Goal: Entertainment & Leisure: Consume media (video, audio)

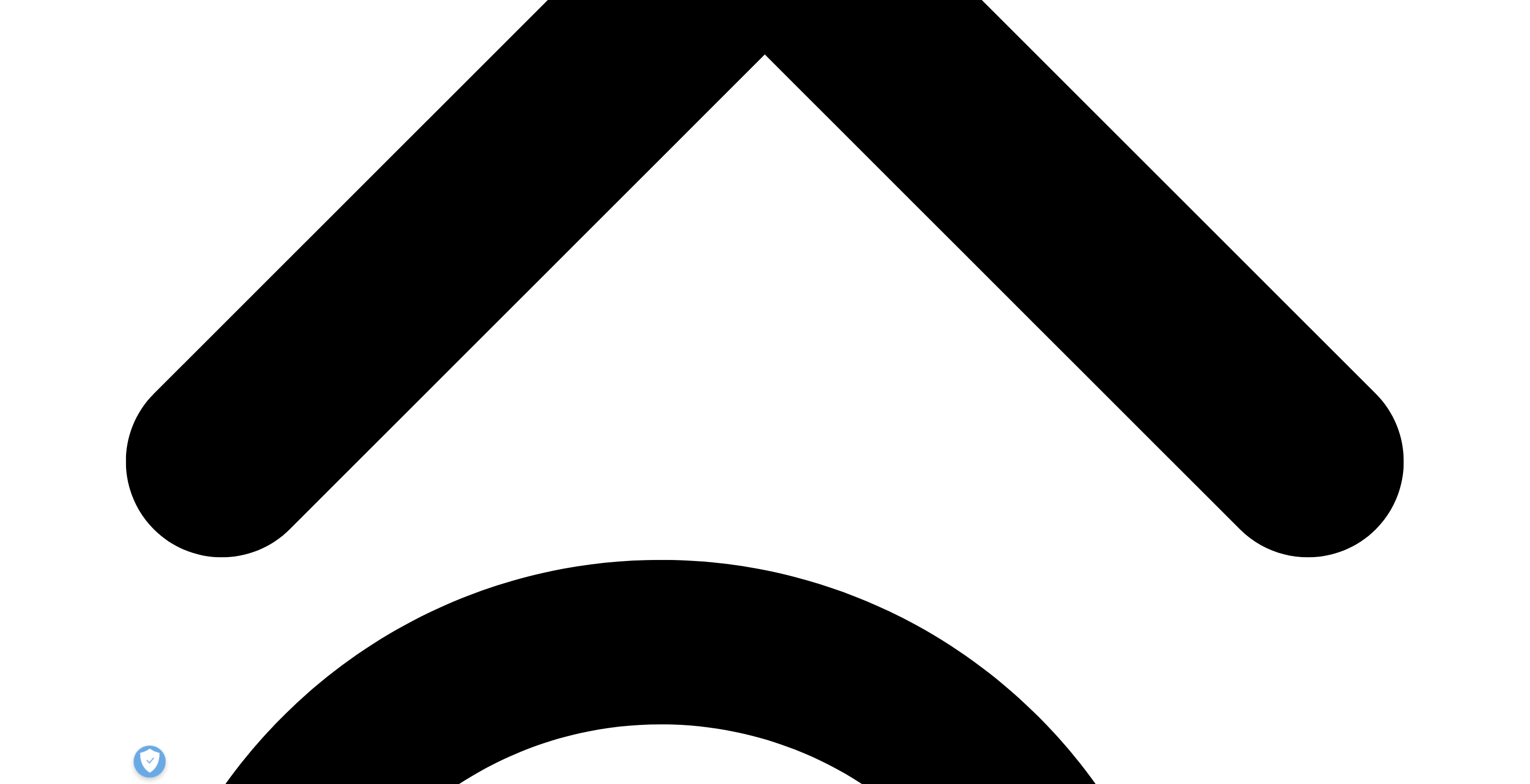
scroll to position [601, 0]
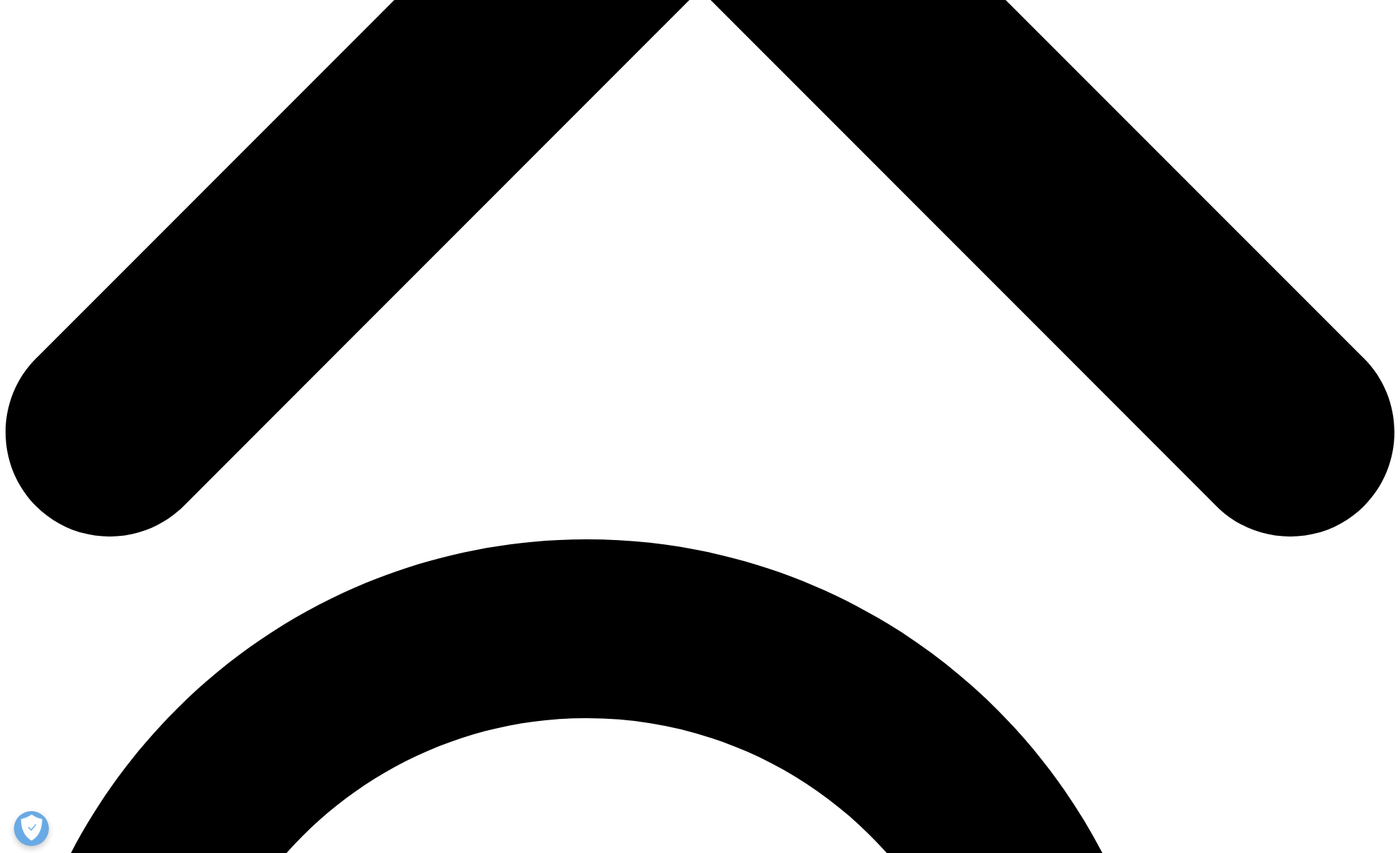
drag, startPoint x: 524, startPoint y: 586, endPoint x: 548, endPoint y: 598, distance: 26.8
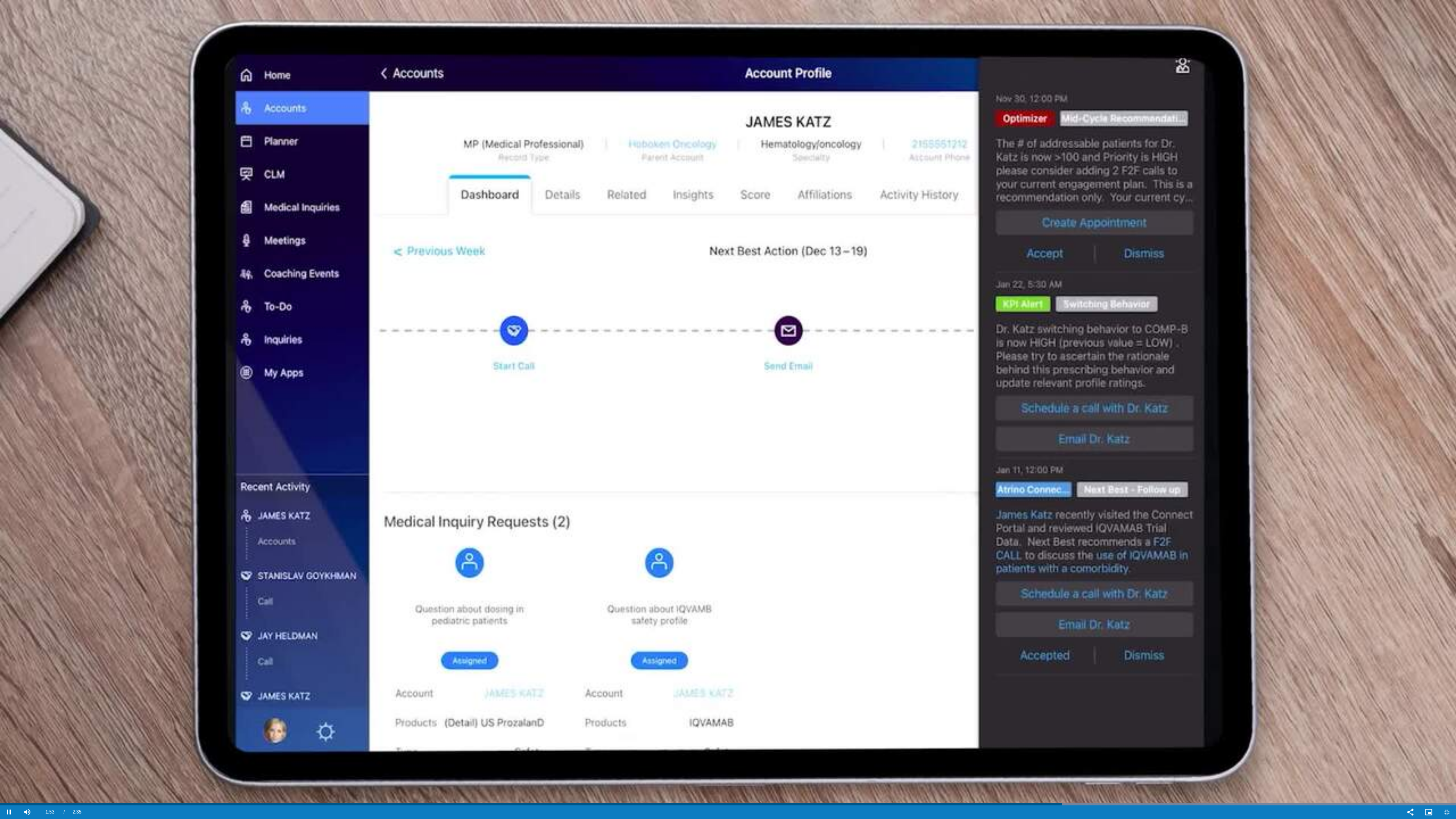
click at [734, 555] on video "Video Player" at bounding box center [728, 410] width 1456 height 819
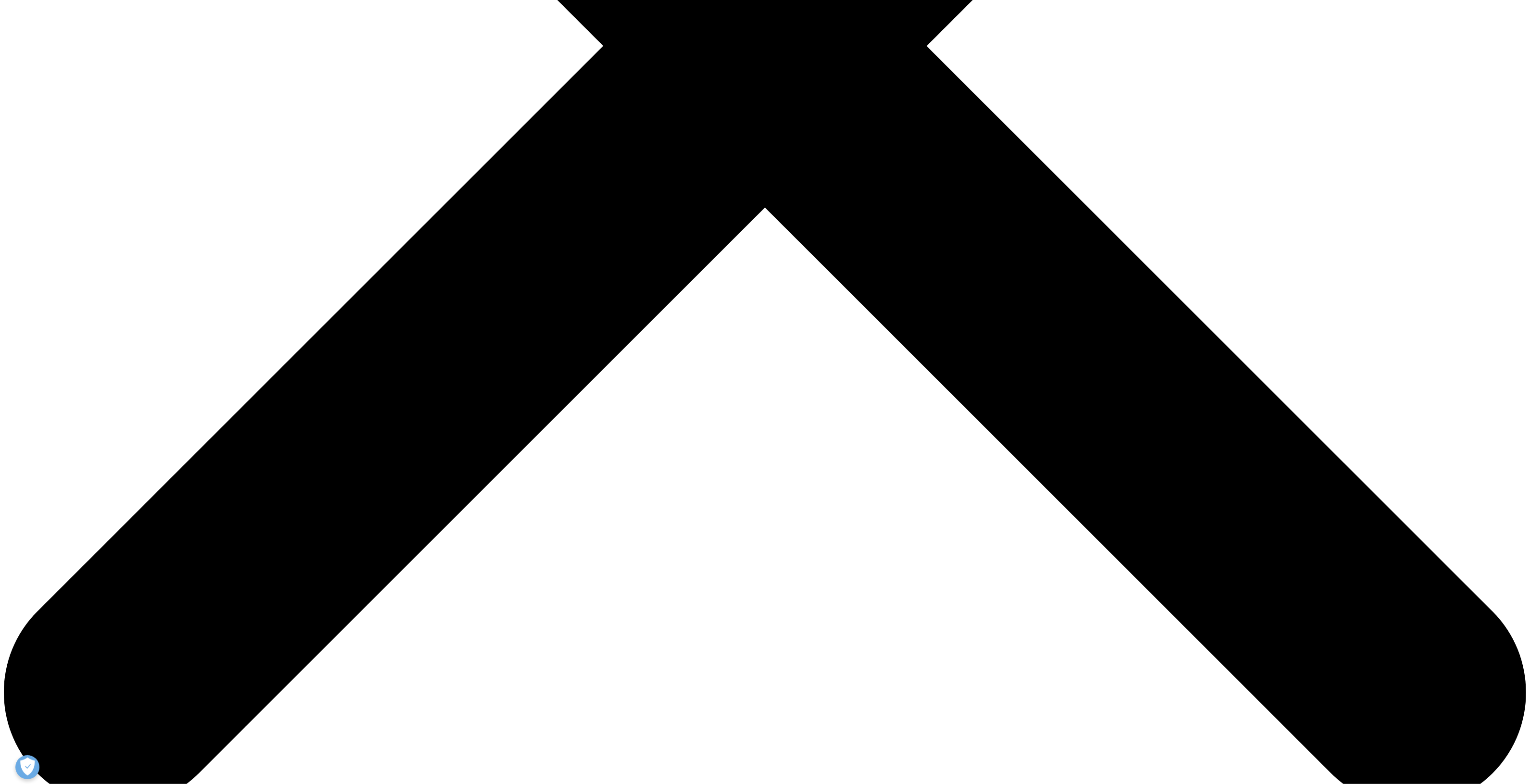
scroll to position [541, 0]
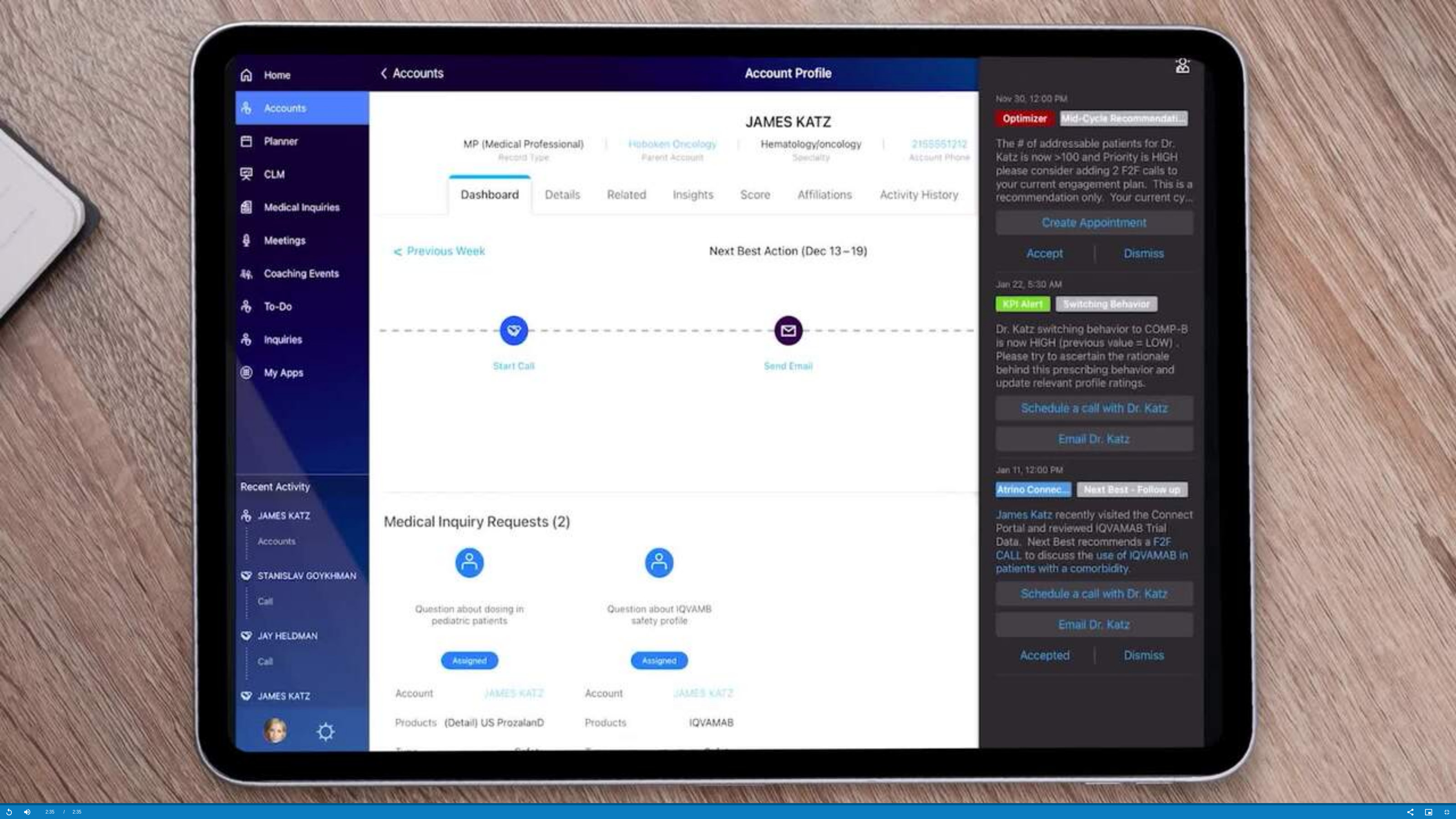
click at [767, 523] on video "Video Player" at bounding box center [728, 410] width 1456 height 819
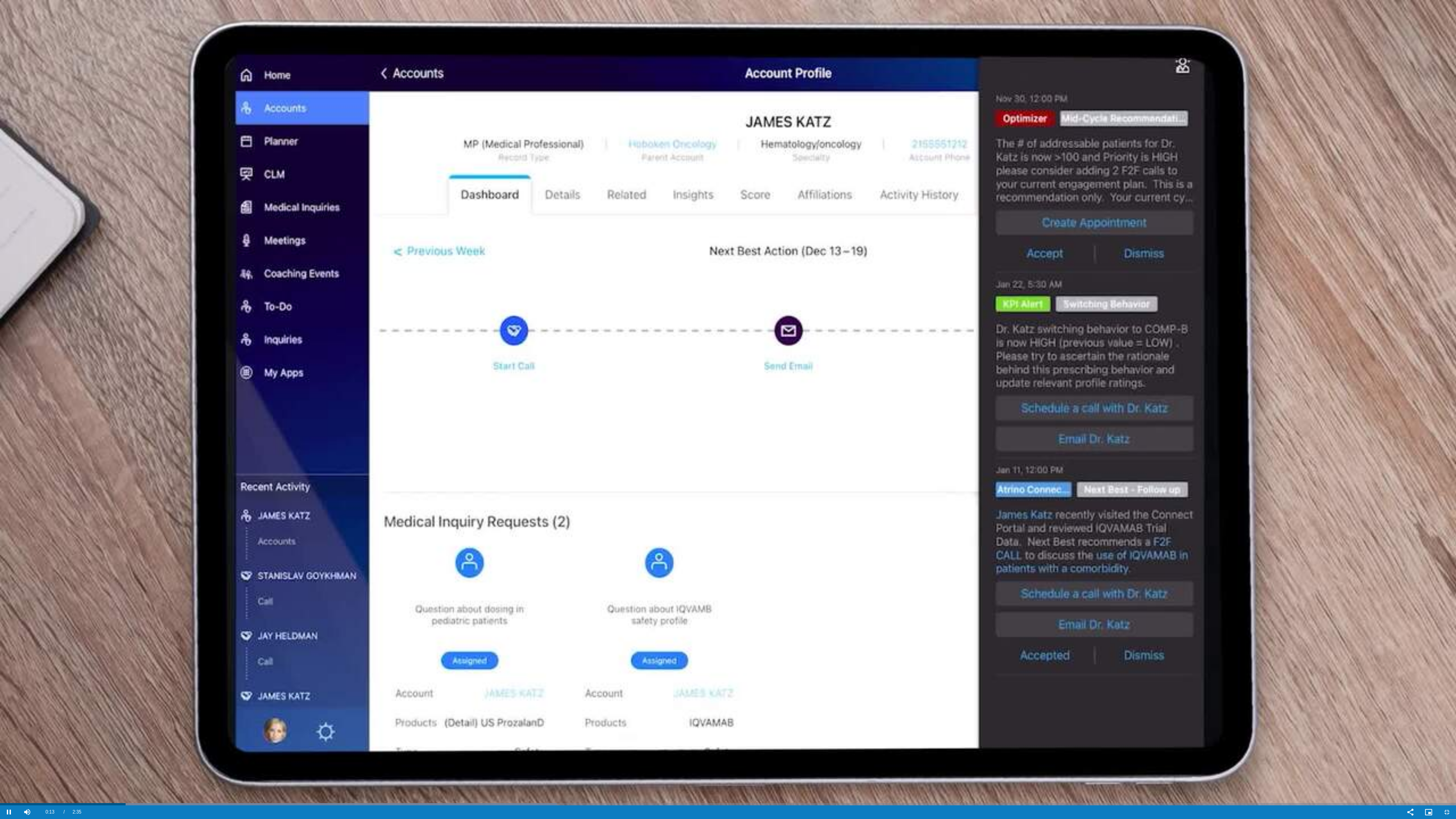
click at [781, 522] on video "Video Player" at bounding box center [728, 410] width 1456 height 819
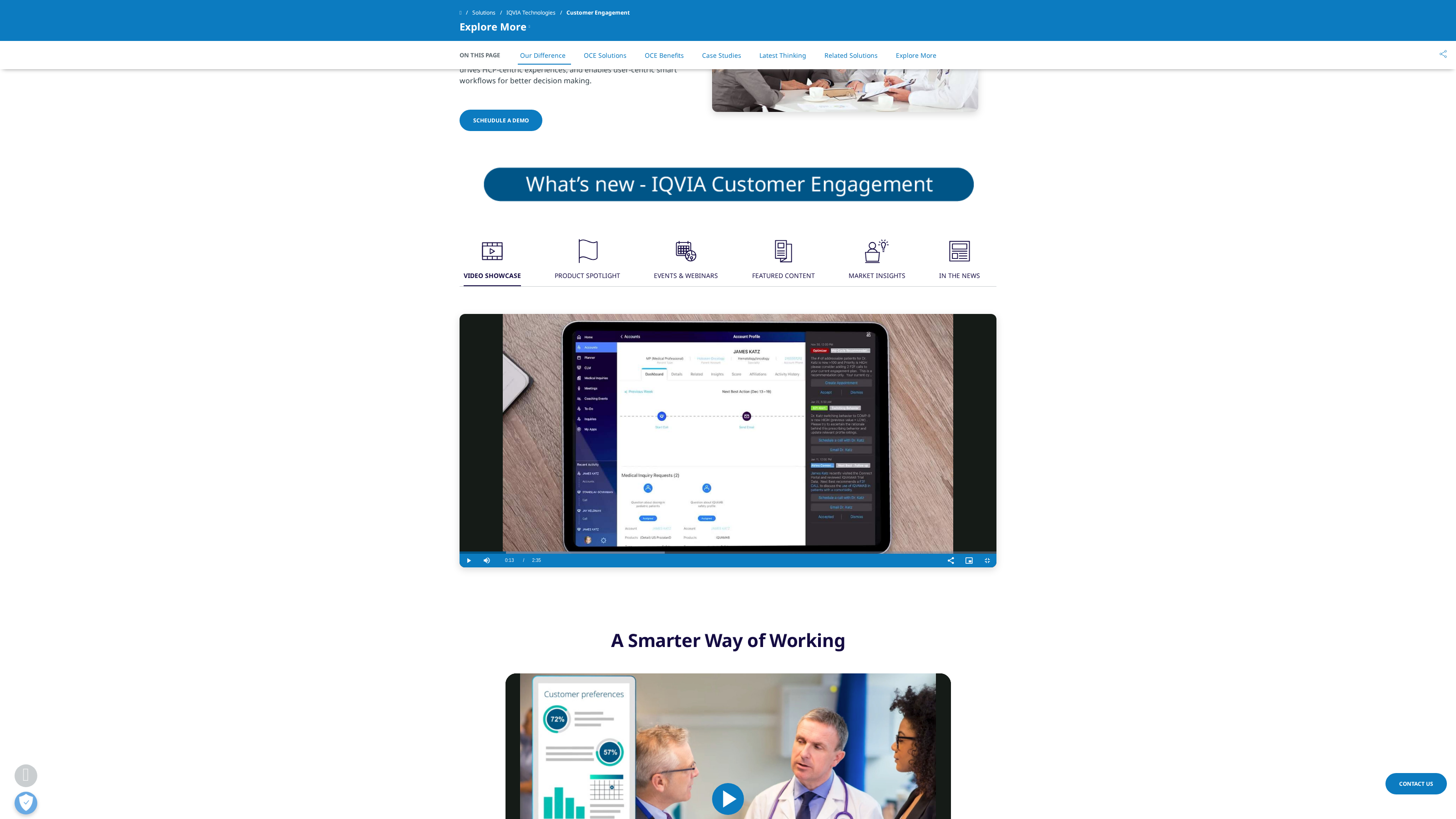
click at [684, 555] on video "Video Player" at bounding box center [728, 440] width 537 height 253
click at [672, 449] on video "Video Player" at bounding box center [728, 440] width 537 height 253
click at [795, 455] on video "Video Player" at bounding box center [728, 440] width 537 height 253
click at [912, 490] on video "Video Player" at bounding box center [728, 440] width 537 height 253
click at [754, 438] on video "Video Player" at bounding box center [728, 440] width 537 height 253
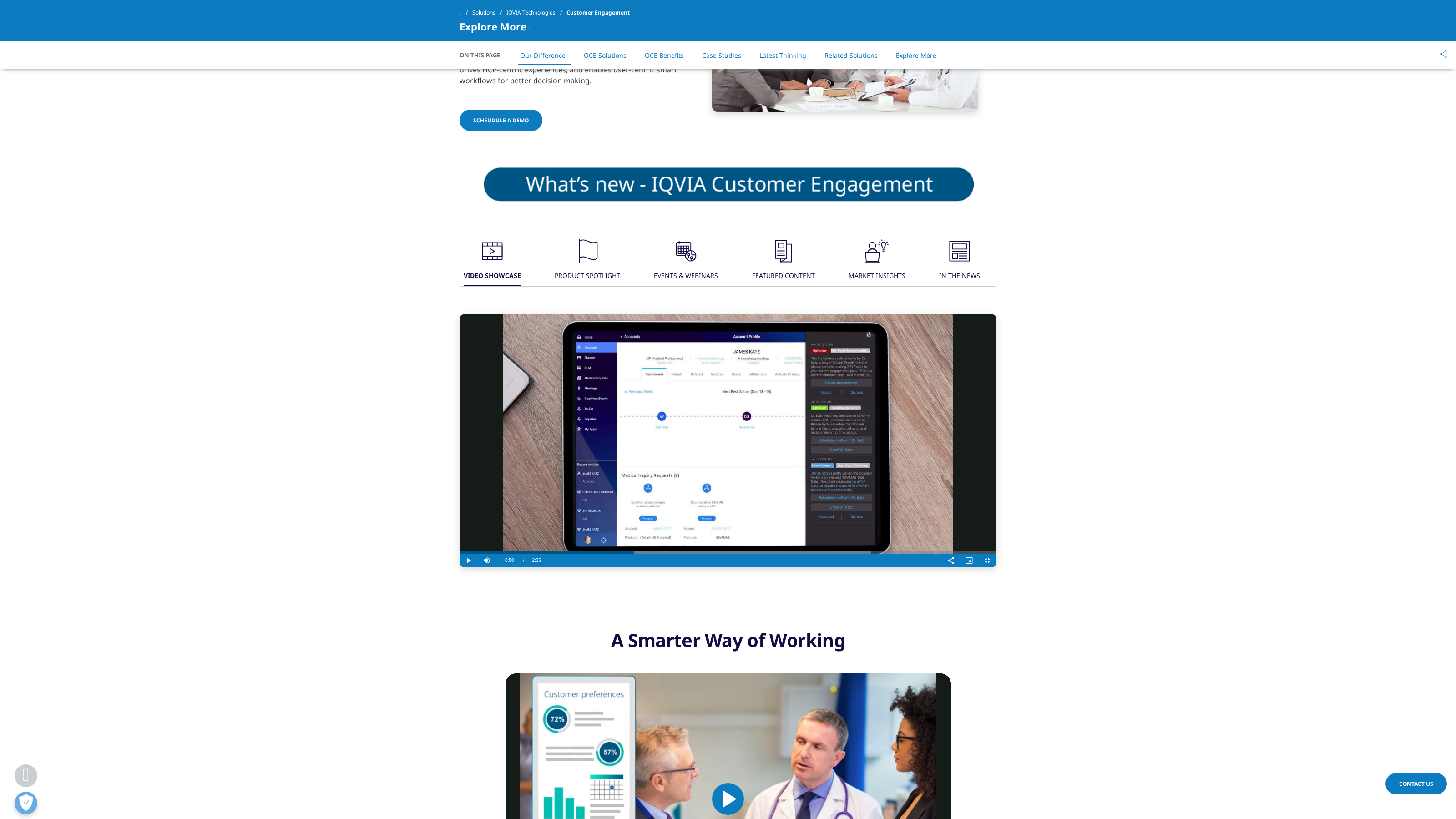
click at [678, 555] on div "Video Player" at bounding box center [743, 561] width 396 height 14
click at [461, 555] on video "Video Player" at bounding box center [728, 440] width 537 height 253
click at [460, 555] on video "Video Player" at bounding box center [728, 440] width 537 height 253
click at [912, 554] on div "0:48" at bounding box center [918, 550] width 1 height 7
click at [887, 554] on div "0:45" at bounding box center [887, 550] width 1 height 7
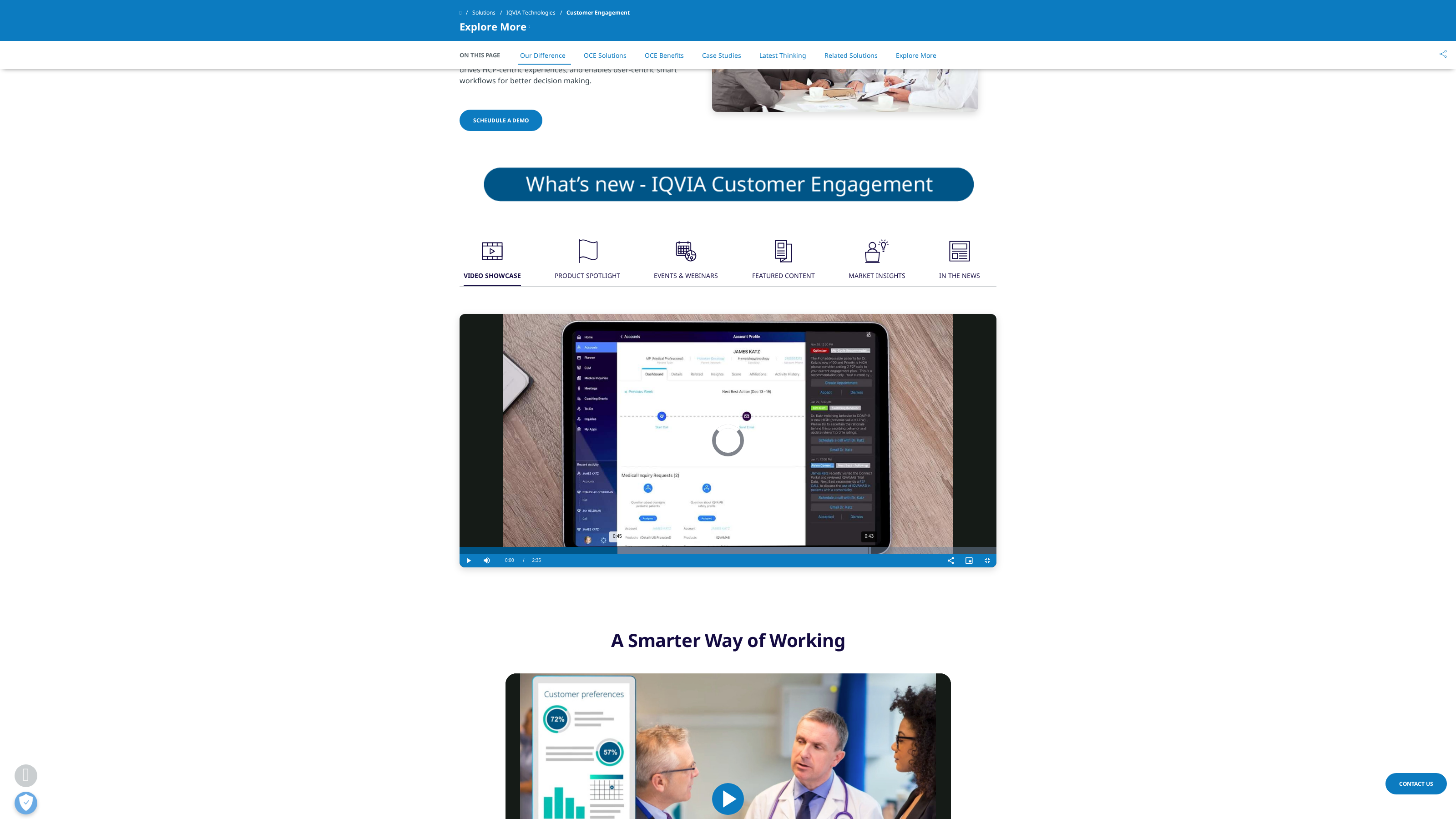
click at [869, 554] on div "0:43" at bounding box center [869, 550] width 1 height 7
click at [687, 382] on video "Video Player" at bounding box center [728, 440] width 537 height 253
click at [726, 417] on video "Video Player" at bounding box center [728, 440] width 537 height 253
click at [633, 379] on video "Video Player" at bounding box center [728, 440] width 537 height 253
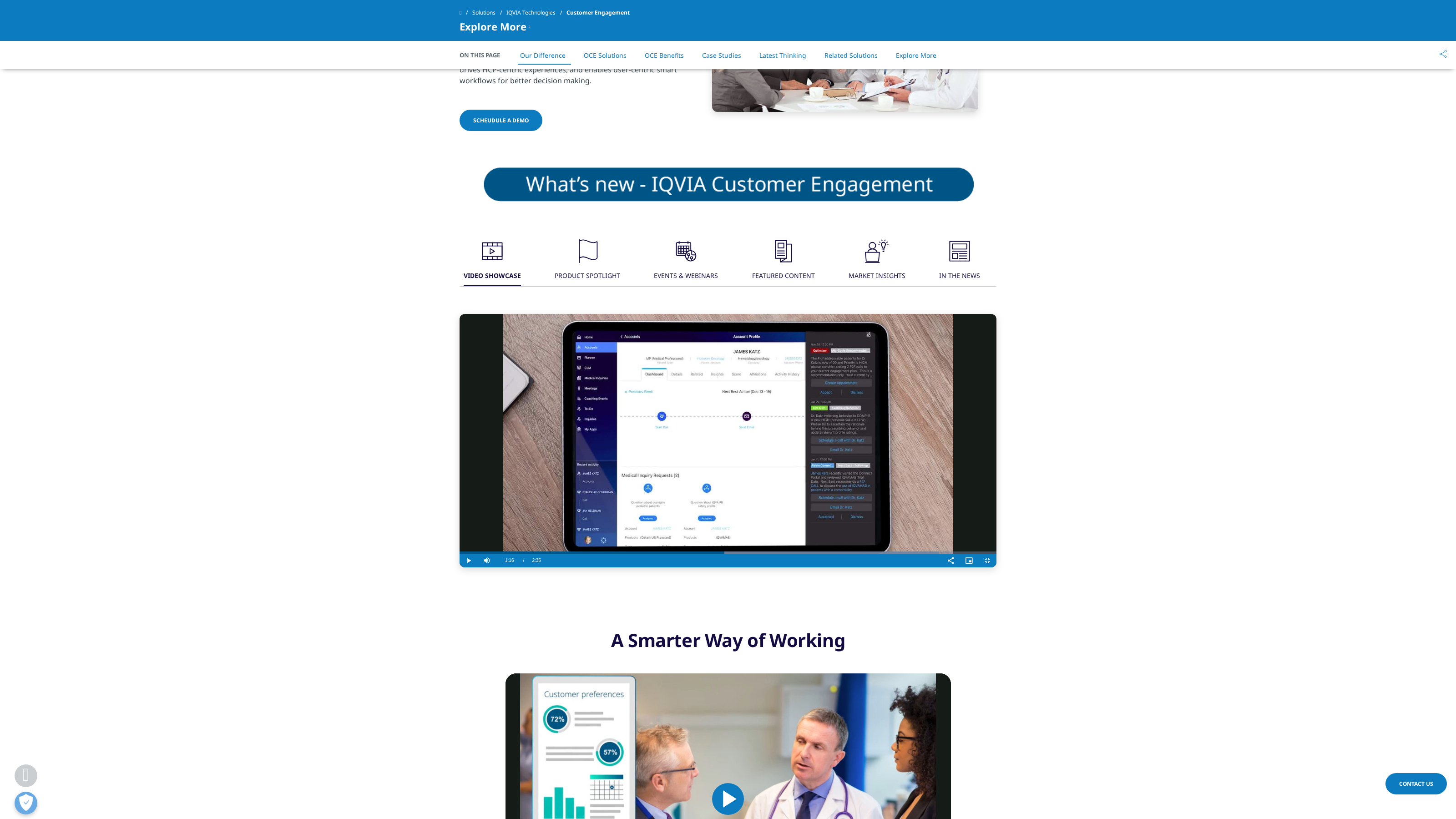
click at [545, 555] on div "Video Player" at bounding box center [743, 561] width 396 height 14
click at [463, 554] on div "Loaded : 89.35% 0:49 1:16" at bounding box center [728, 550] width 537 height 7
click at [545, 555] on div "Video Player" at bounding box center [743, 561] width 396 height 14
click at [460, 555] on video "Video Player" at bounding box center [728, 440] width 537 height 253
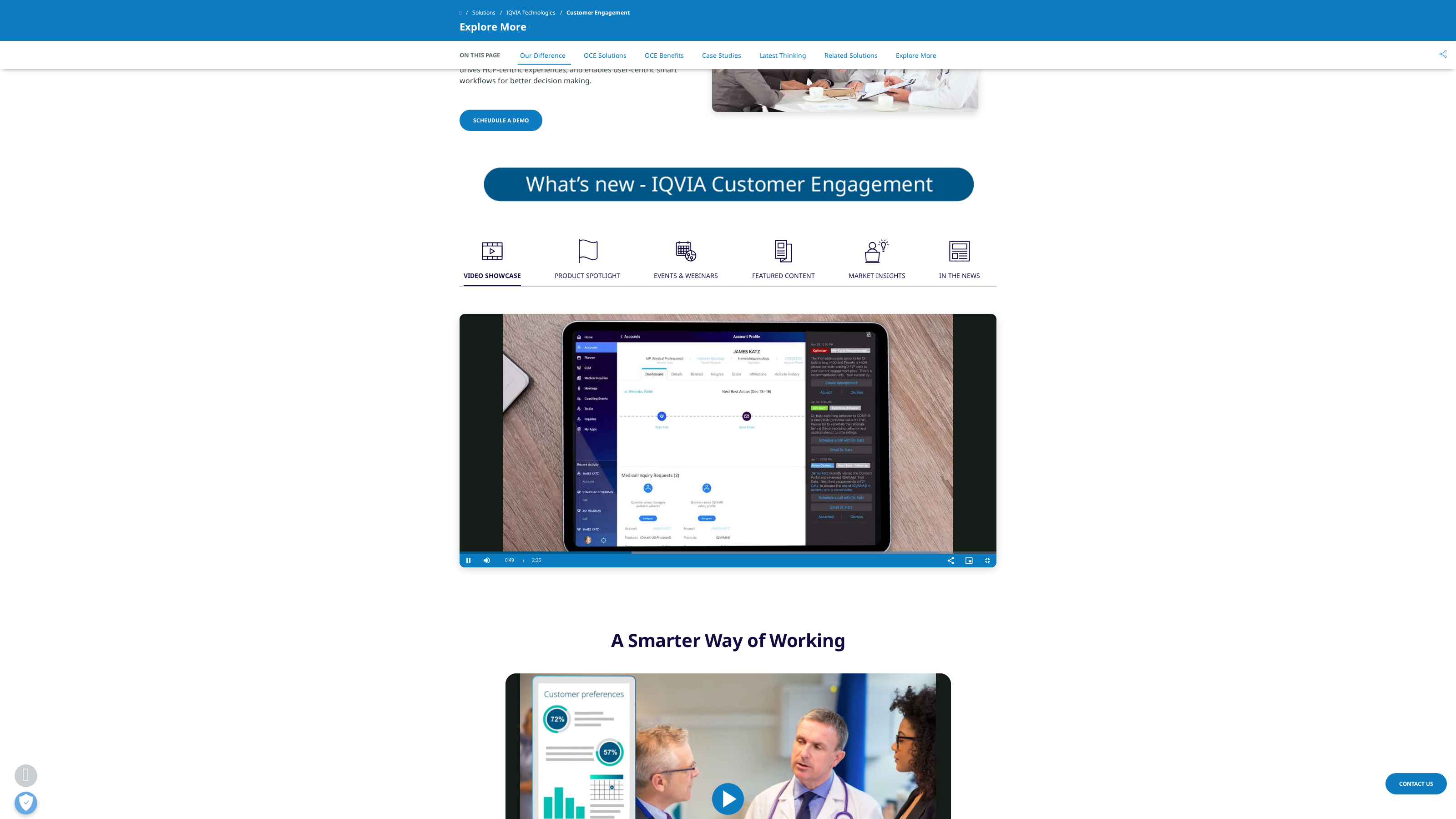
click at [722, 420] on video "Video Player" at bounding box center [728, 440] width 537 height 253
click at [717, 424] on video "Video Player" at bounding box center [728, 440] width 537 height 253
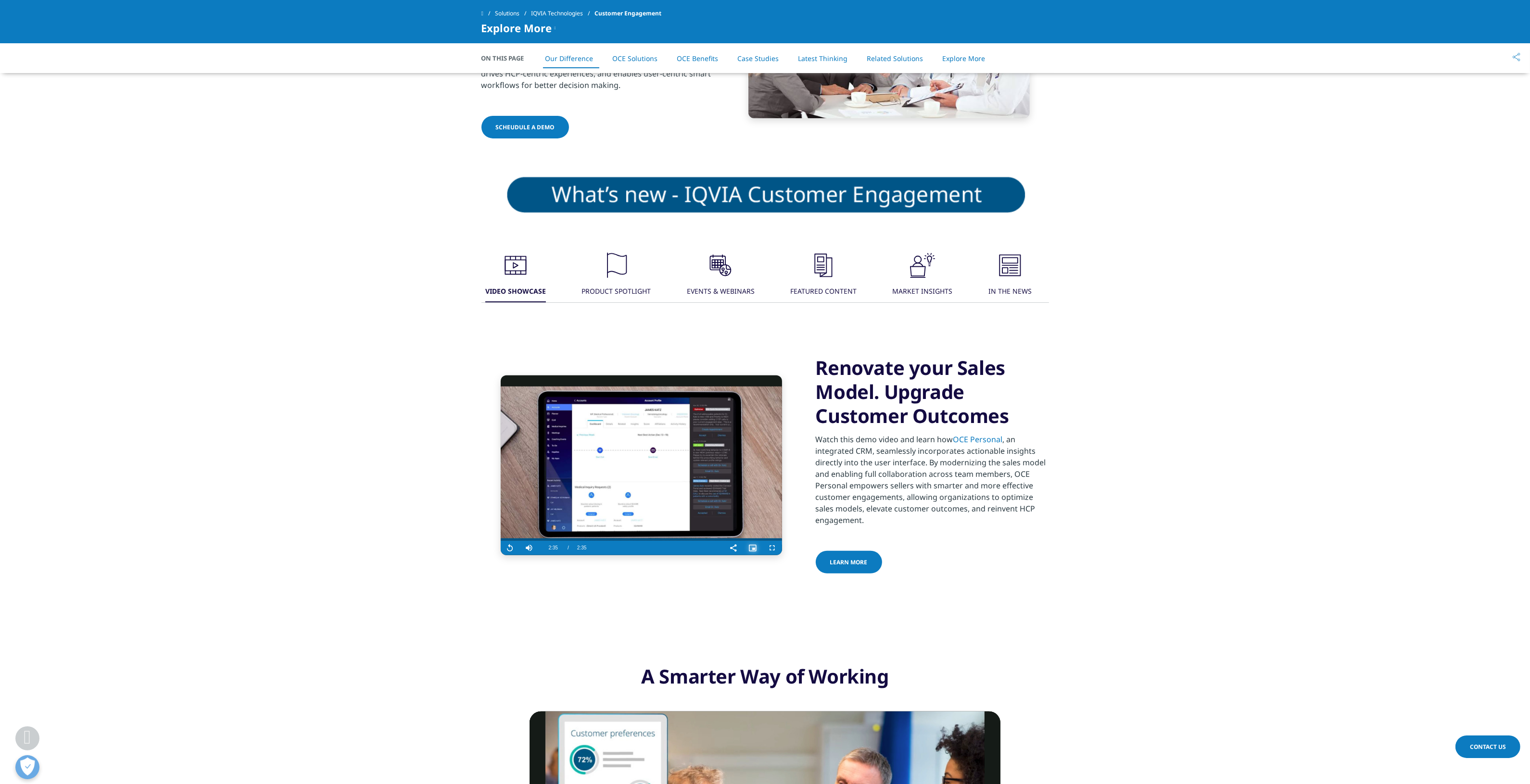
click at [755, 548] on span "Video Player" at bounding box center [753, 548] width 19 height 0
click at [773, 548] on span "Video Player" at bounding box center [773, 548] width 19 height 0
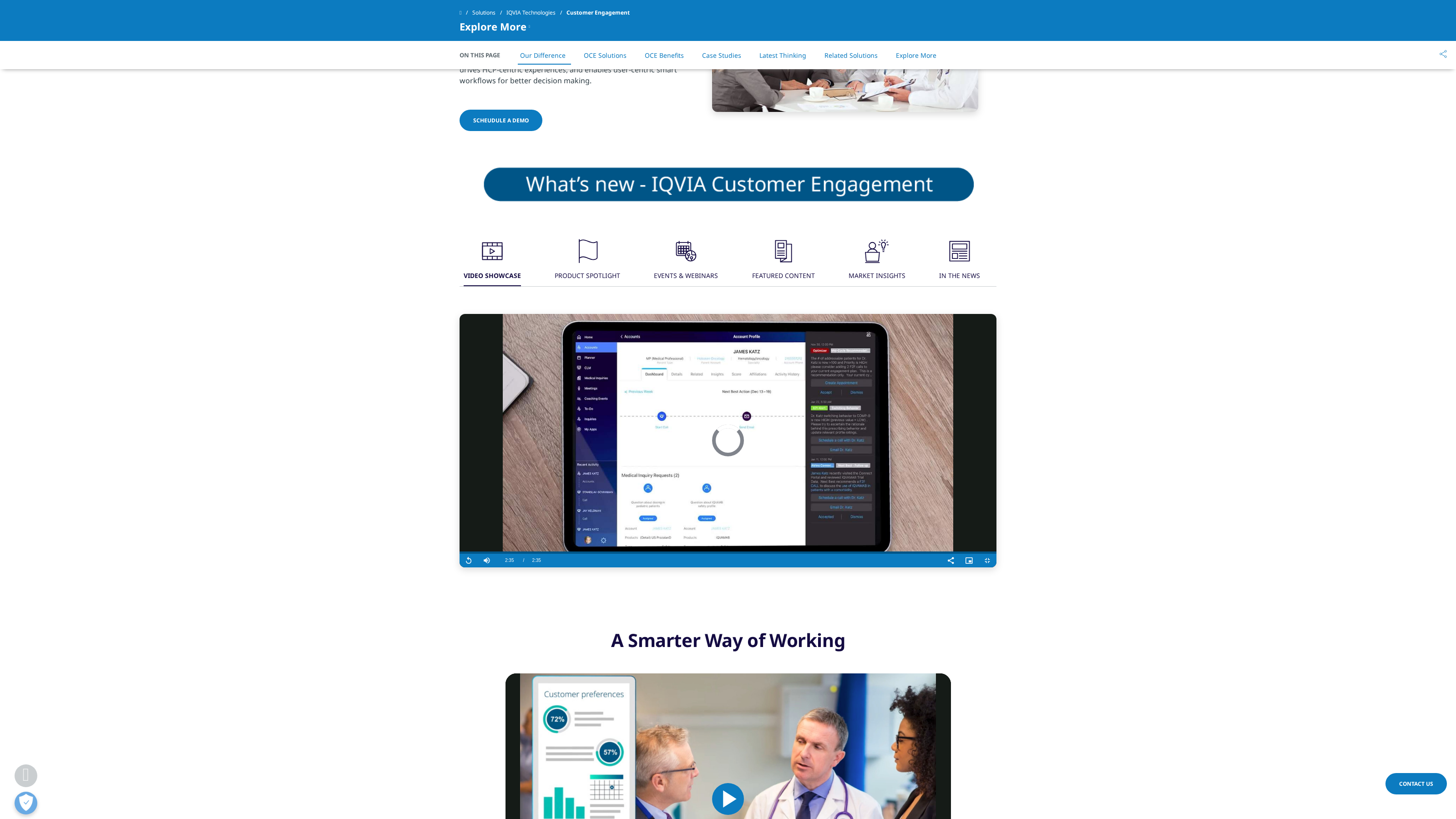
click at [691, 555] on video "Video Player" at bounding box center [728, 440] width 537 height 253
click at [912, 555] on span "Video Player" at bounding box center [987, 561] width 18 height 0
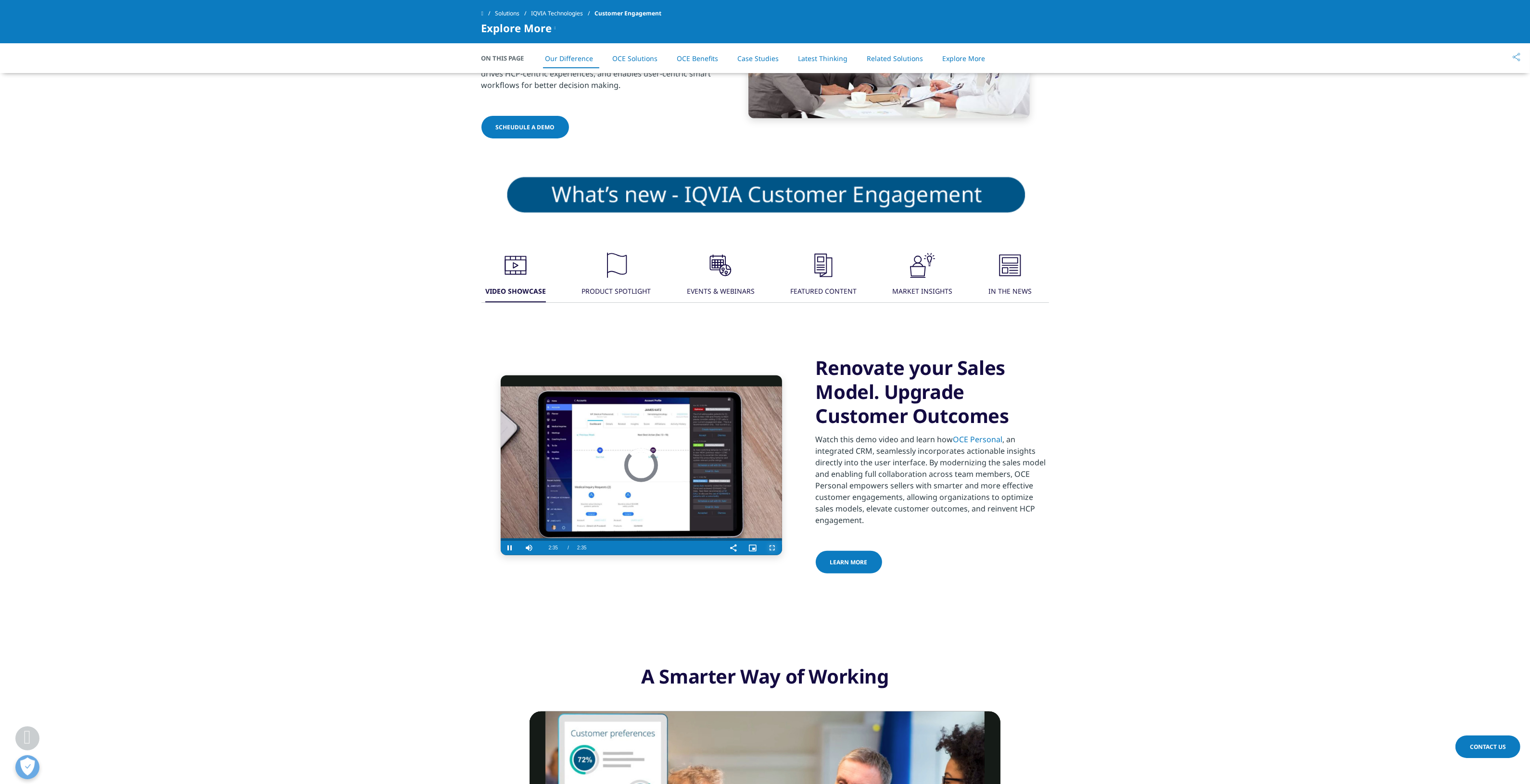
click at [775, 548] on span "Video Player" at bounding box center [773, 548] width 19 height 0
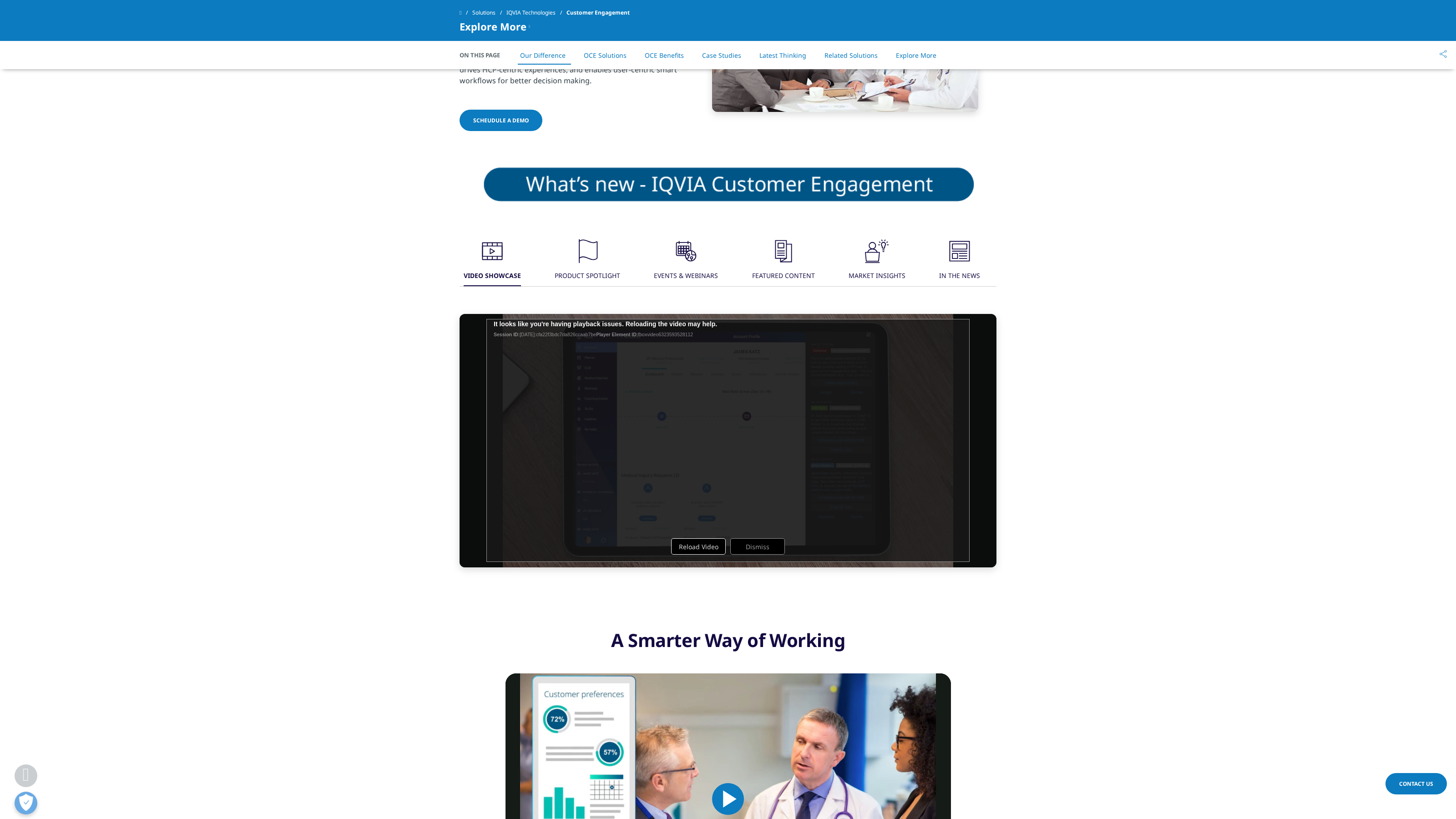
click at [700, 555] on button "Reload Video" at bounding box center [698, 546] width 55 height 16
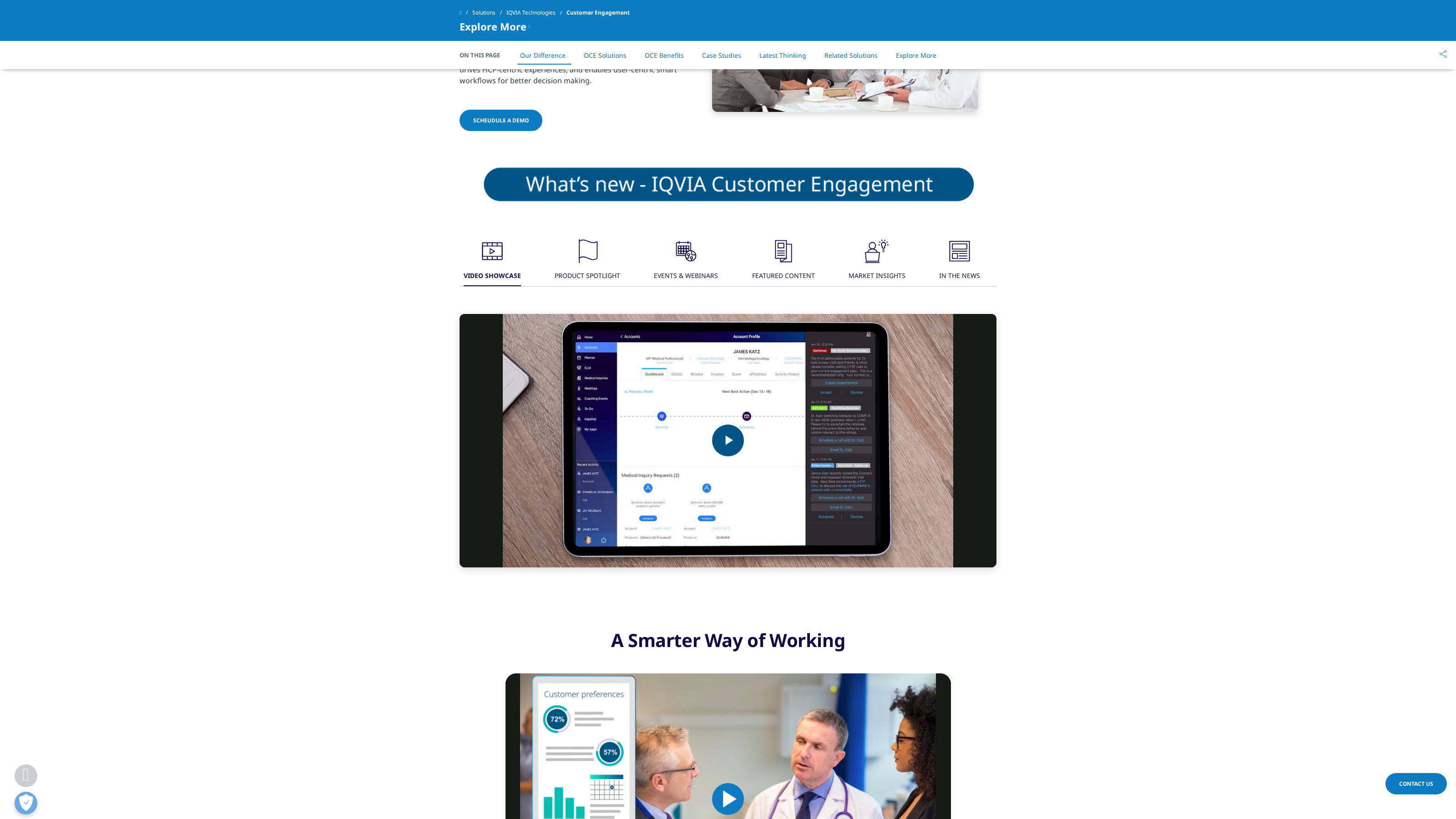
click at [460, 555] on img "Video Player" at bounding box center [728, 440] width 537 height 253
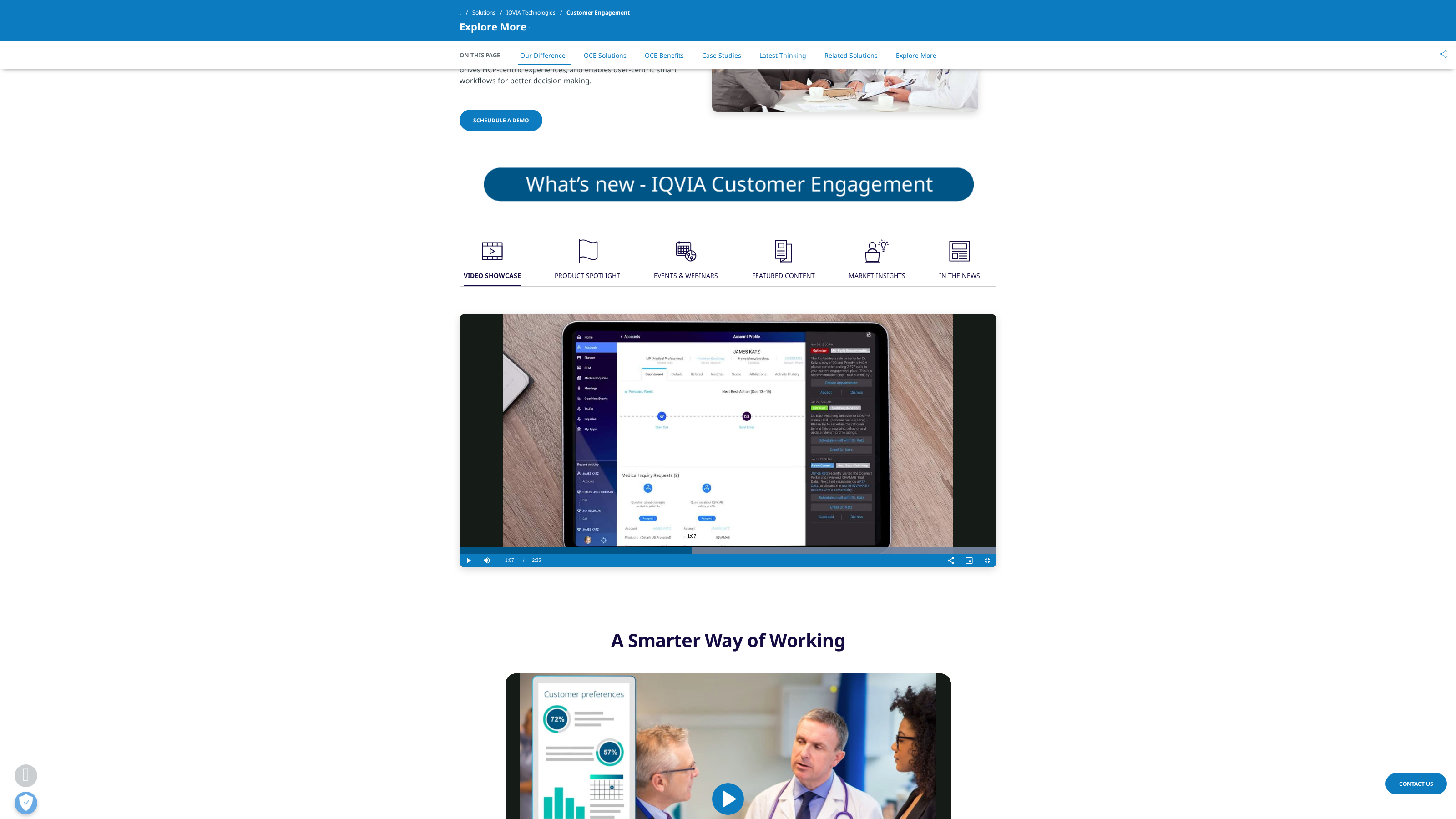
click at [912, 554] on div "1:07" at bounding box center [1089, 550] width 1 height 7
click at [545, 555] on div "Video Player" at bounding box center [743, 561] width 396 height 14
click at [912, 554] on div "0:50" at bounding box center [937, 550] width 1 height 7
click at [912, 554] on div "1:30" at bounding box center [1306, 550] width 1 height 7
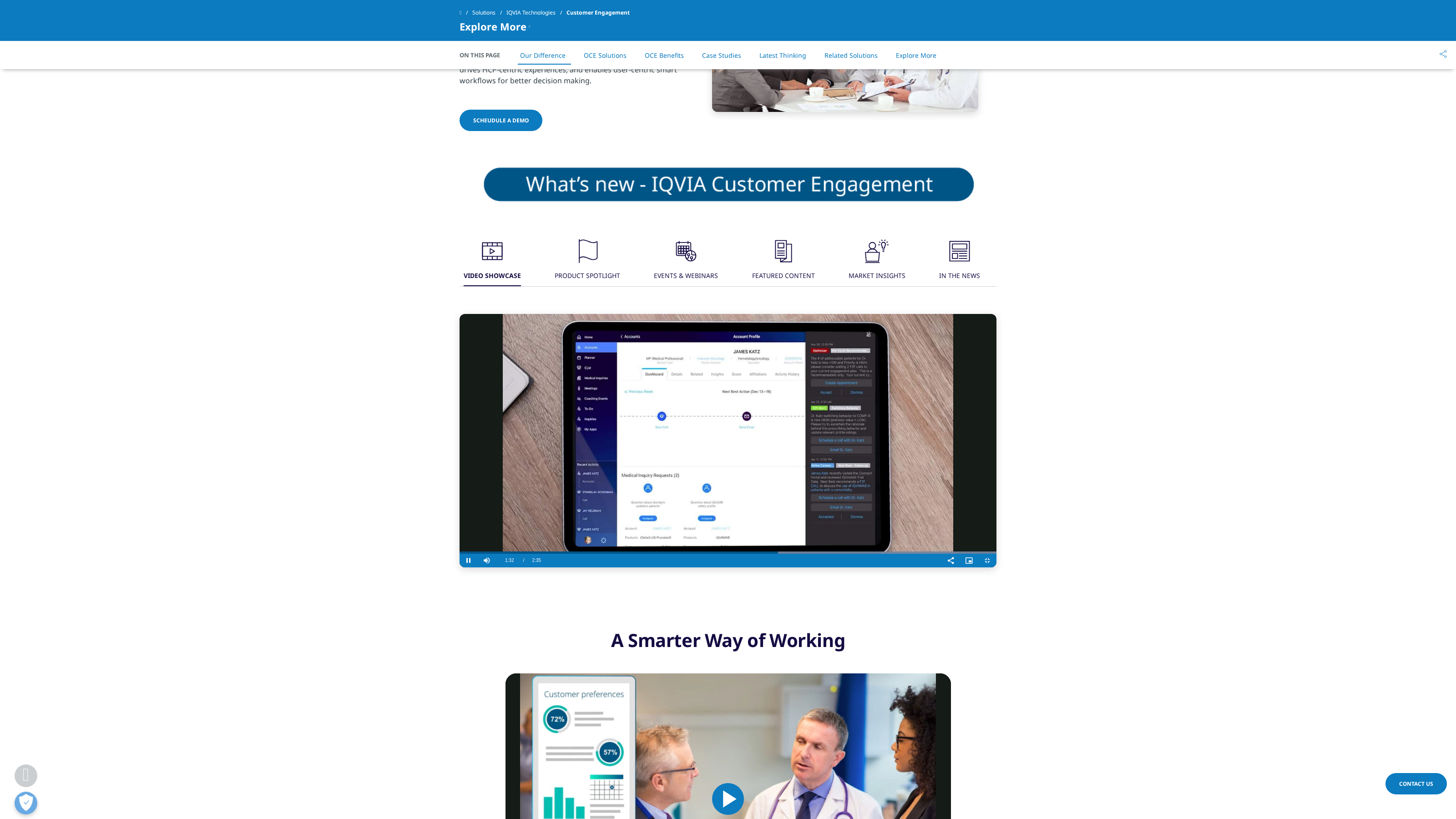
click at [754, 421] on video "Video Player" at bounding box center [728, 440] width 537 height 253
click at [626, 368] on video "Video Player" at bounding box center [728, 440] width 537 height 253
click at [750, 408] on video "Video Player" at bounding box center [728, 440] width 537 height 253
click at [779, 479] on video "Video Player" at bounding box center [728, 440] width 537 height 253
click at [912, 482] on video "Video Player" at bounding box center [728, 440] width 537 height 253
